Goal: Task Accomplishment & Management: Use online tool/utility

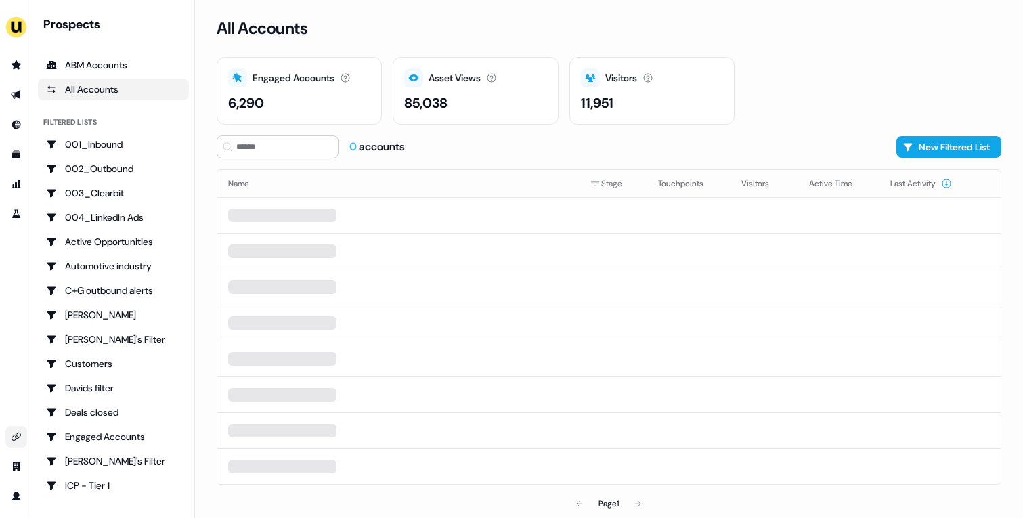
click at [22, 441] on link "Go to integrations" at bounding box center [16, 437] width 22 height 22
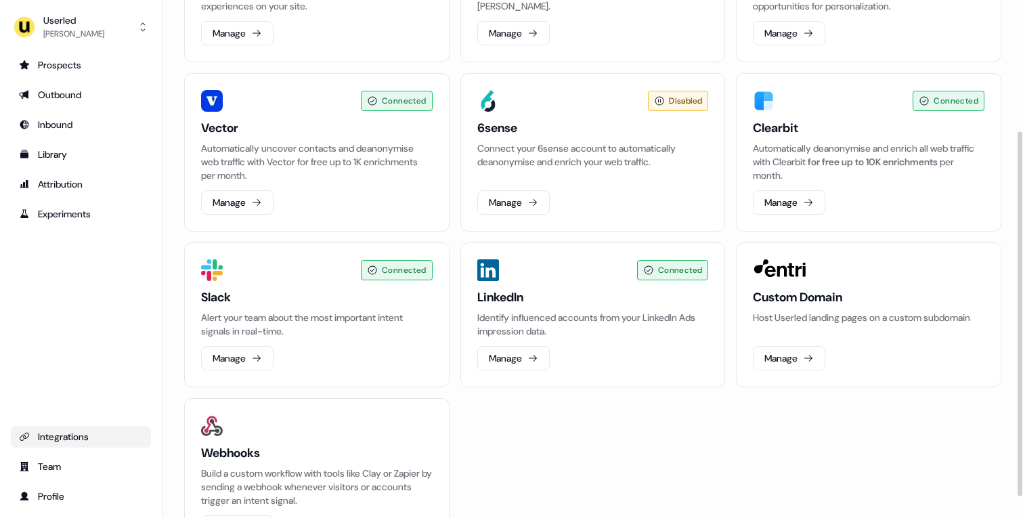
scroll to position [216, 0]
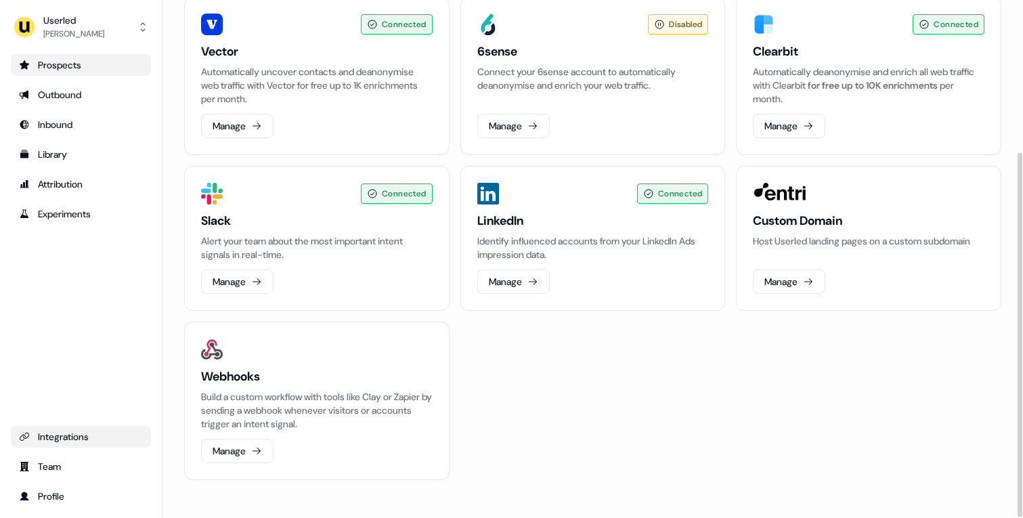
click at [65, 70] on div "Prospects" at bounding box center [81, 65] width 124 height 14
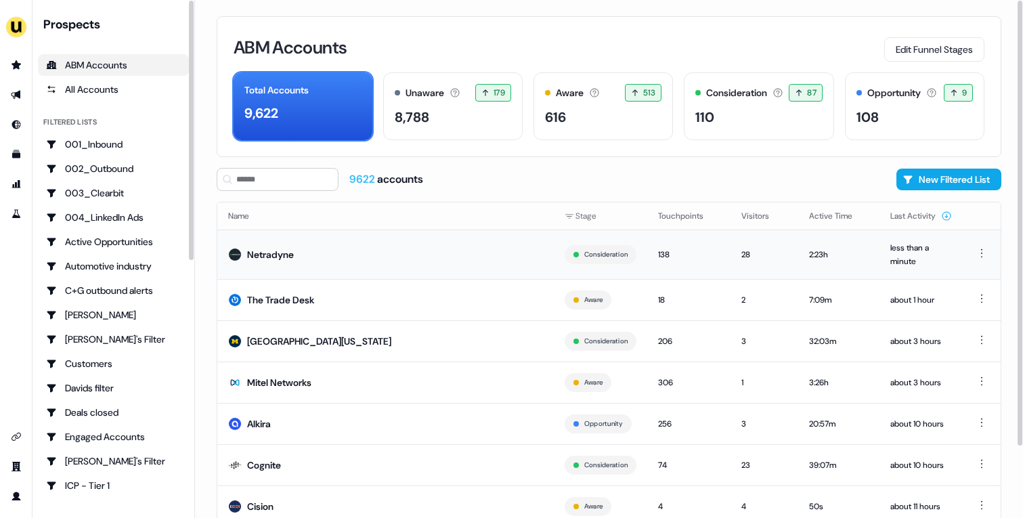
scroll to position [83, 0]
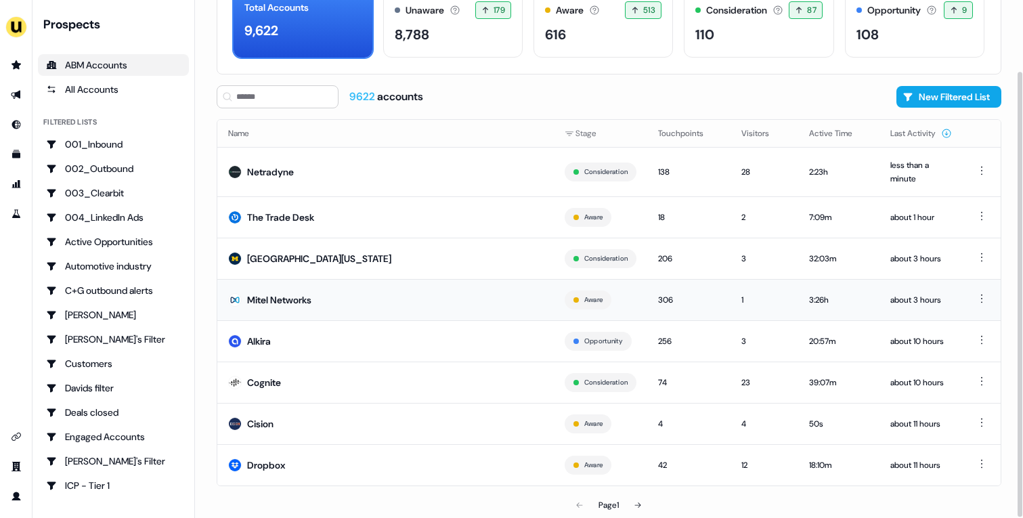
click at [343, 295] on td "Mitel Networks" at bounding box center [385, 299] width 337 height 41
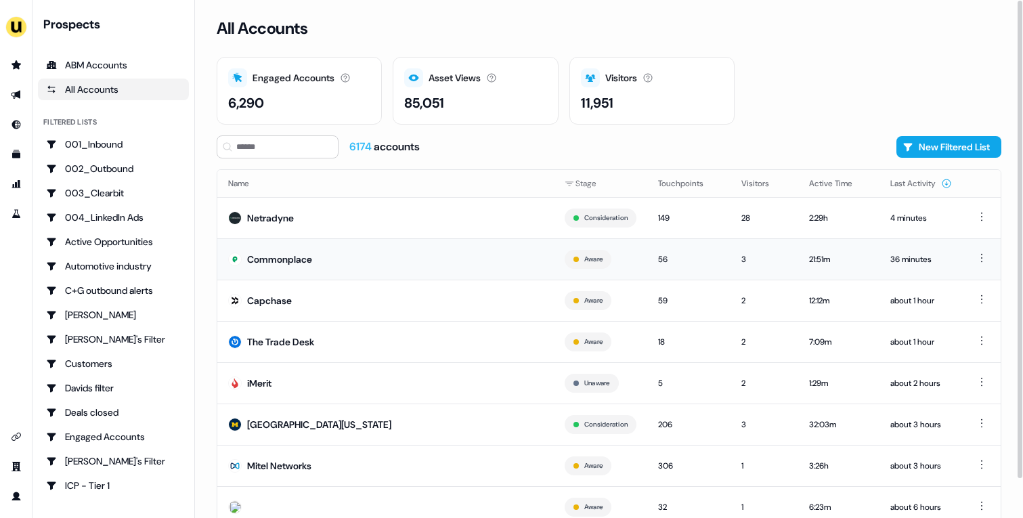
click at [308, 253] on div "Commonplace" at bounding box center [279, 260] width 65 height 14
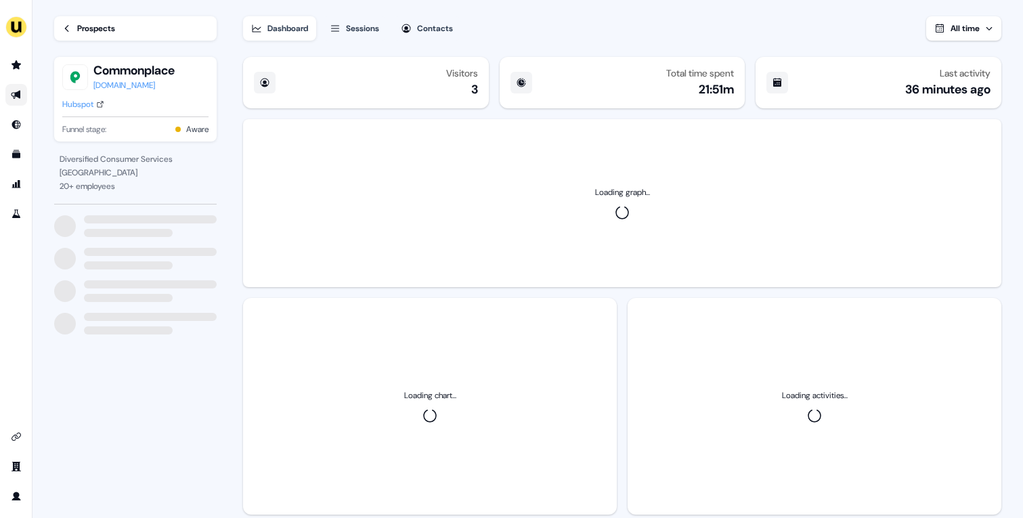
click at [22, 100] on link "Go to outbound experience" at bounding box center [16, 95] width 22 height 22
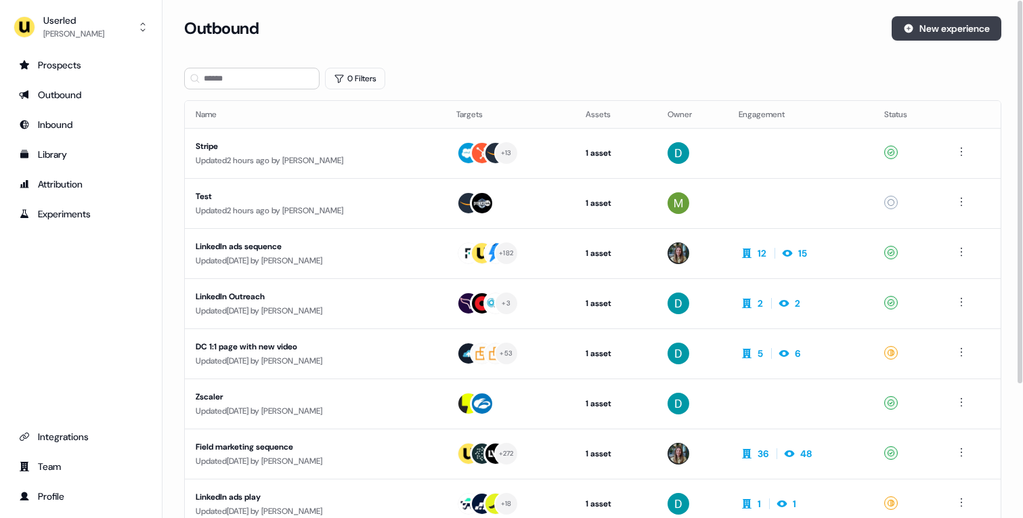
click at [914, 33] on button "New experience" at bounding box center [947, 28] width 110 height 24
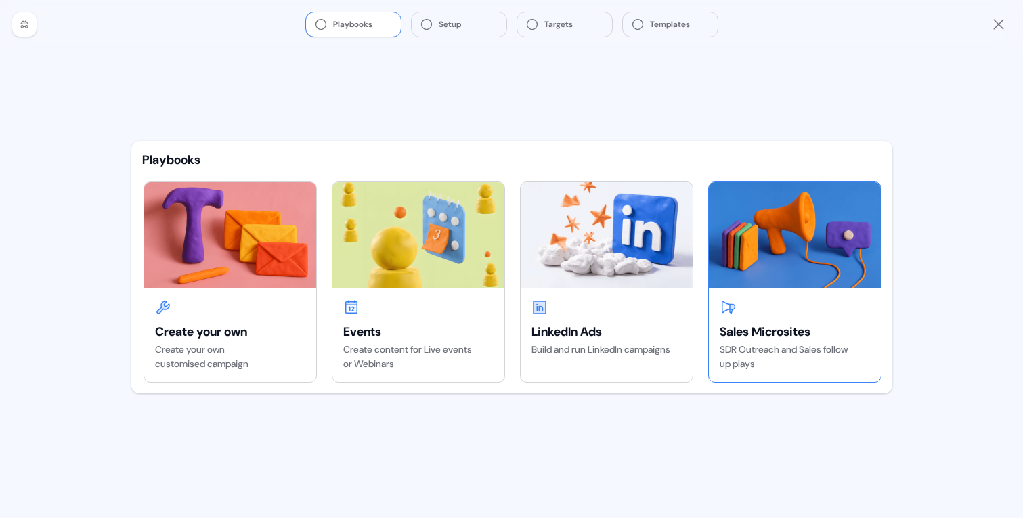
click at [846, 235] on img at bounding box center [795, 235] width 172 height 106
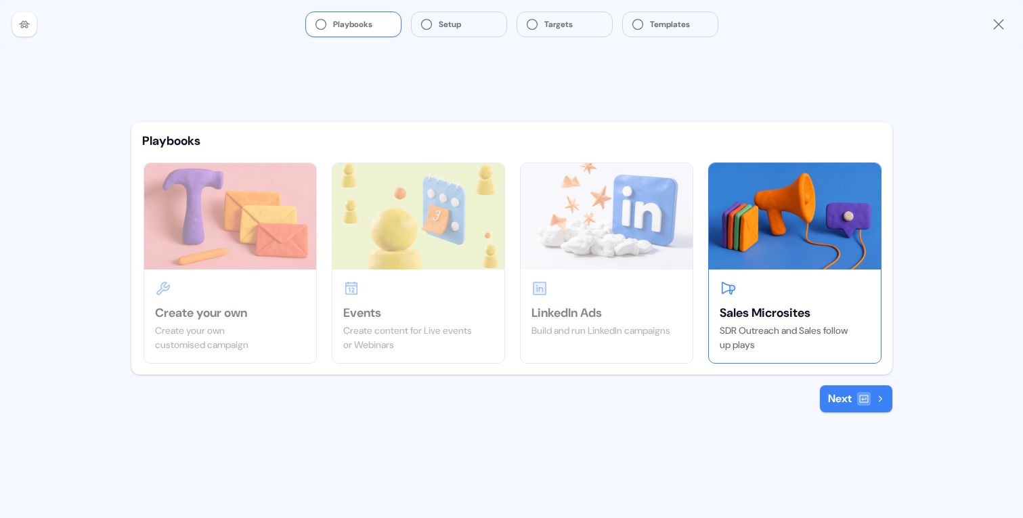
click at [843, 398] on button "Next" at bounding box center [856, 398] width 72 height 27
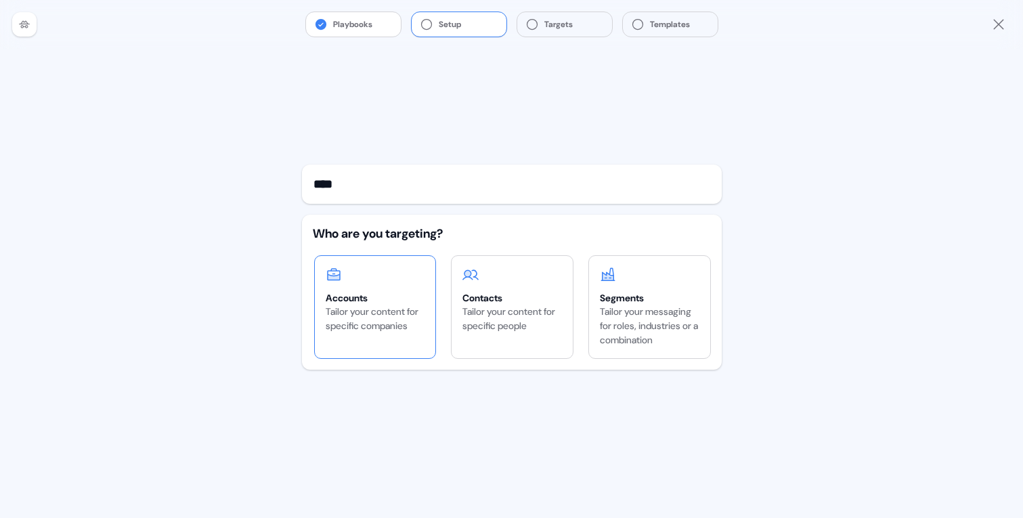
type input "****"
click at [407, 315] on div "Tailor your content for specific companies" at bounding box center [376, 319] width 100 height 28
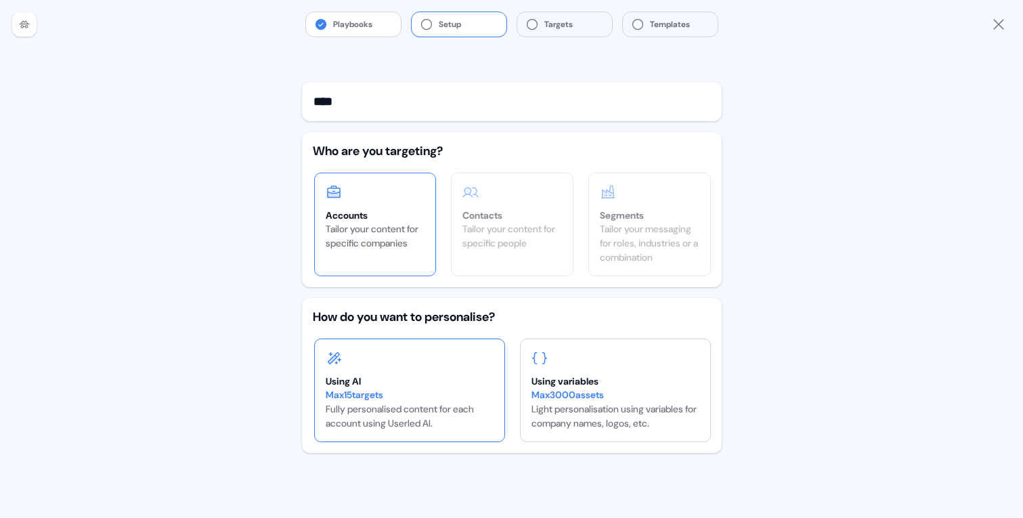
click at [440, 388] on div "Max 15 targets" at bounding box center [410, 395] width 168 height 14
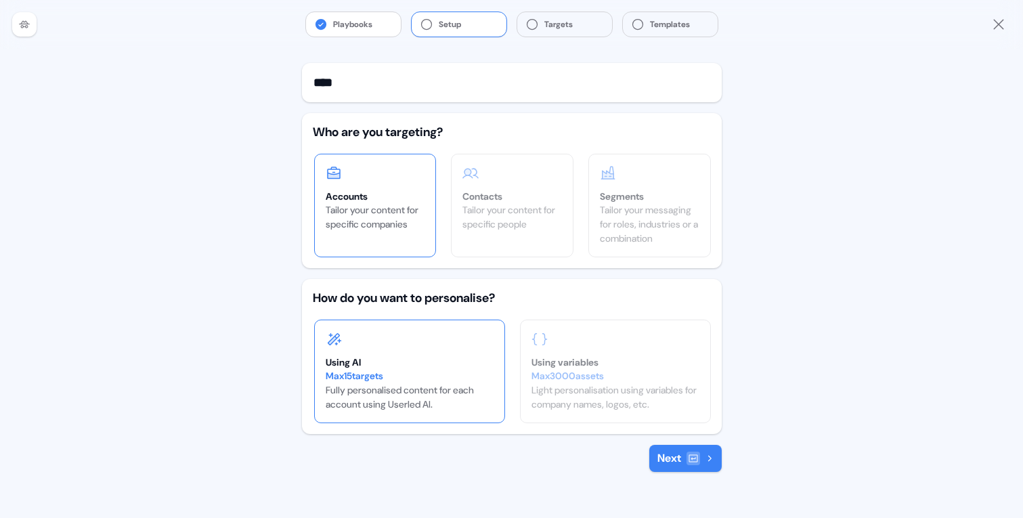
click at [685, 462] on button "Next" at bounding box center [686, 458] width 72 height 27
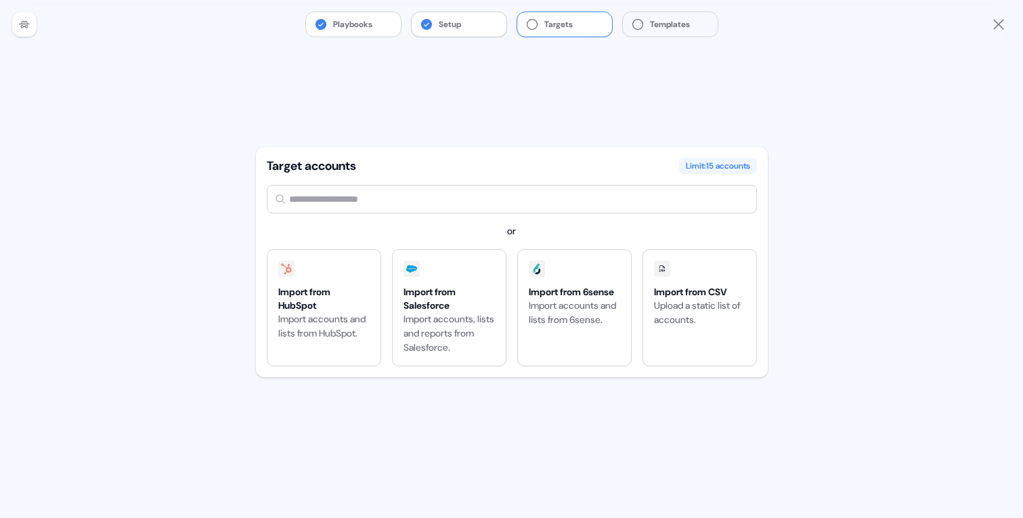
click at [451, 33] on button "Setup" at bounding box center [459, 24] width 95 height 24
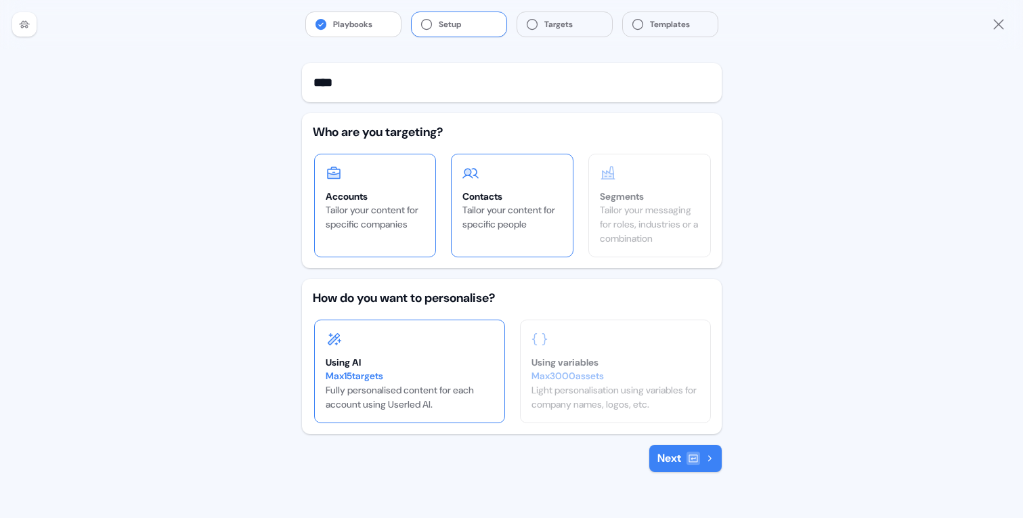
click at [500, 206] on div "Tailor your content for specific people" at bounding box center [513, 217] width 100 height 28
click at [677, 448] on button "Next" at bounding box center [686, 458] width 72 height 27
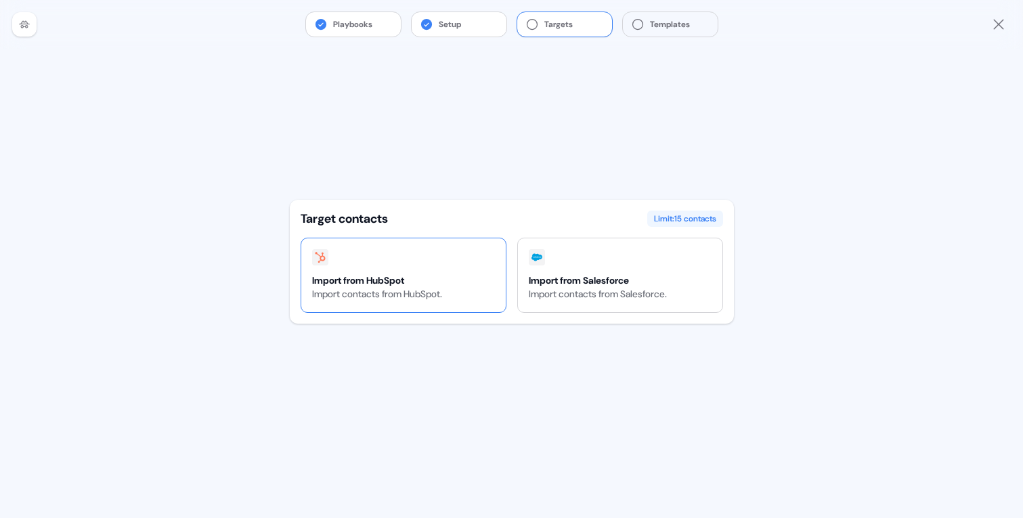
click at [413, 300] on div "Import contacts from HubSpot." at bounding box center [377, 294] width 130 height 14
